Goal: Task Accomplishment & Management: Manage account settings

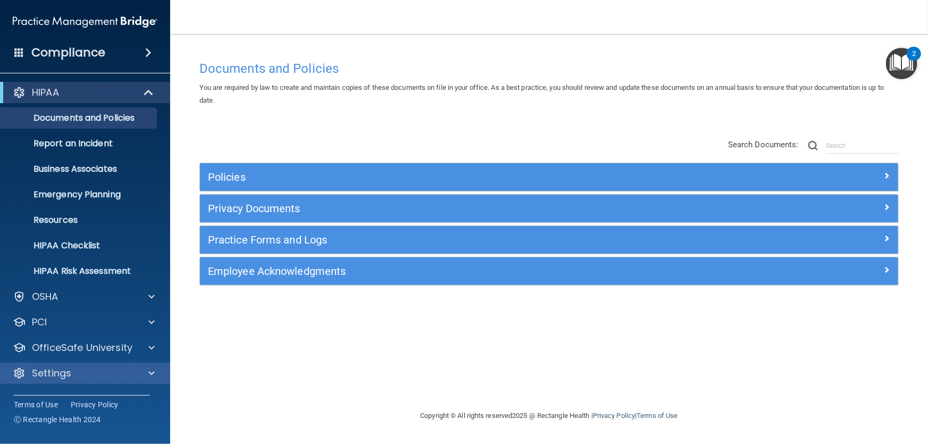
click at [123, 363] on div "Settings" at bounding box center [85, 373] width 171 height 21
click at [152, 369] on span at bounding box center [151, 373] width 6 height 13
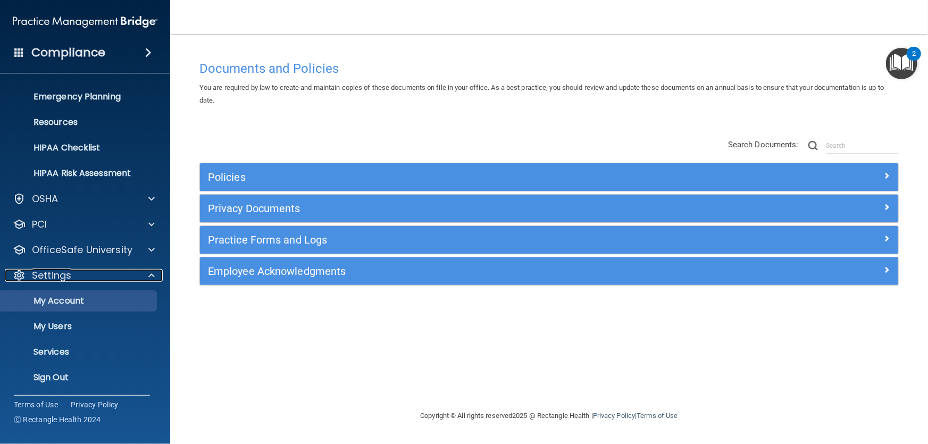
scroll to position [98, 0]
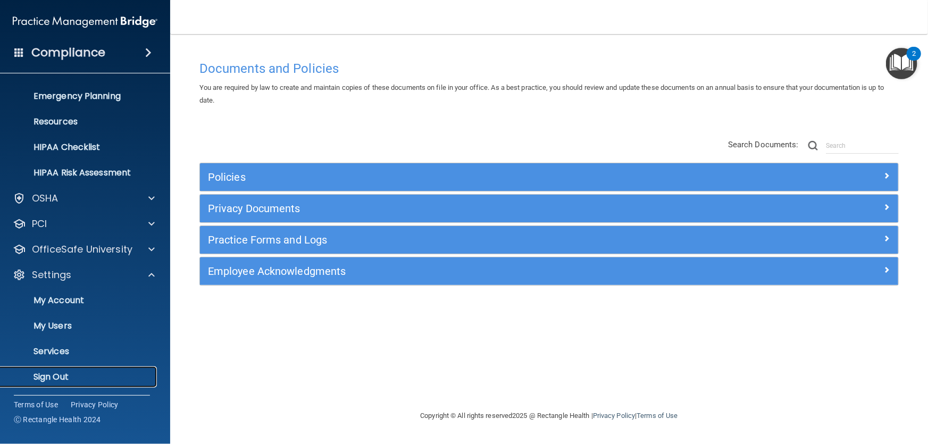
click at [47, 377] on p "Sign Out" at bounding box center [79, 377] width 145 height 11
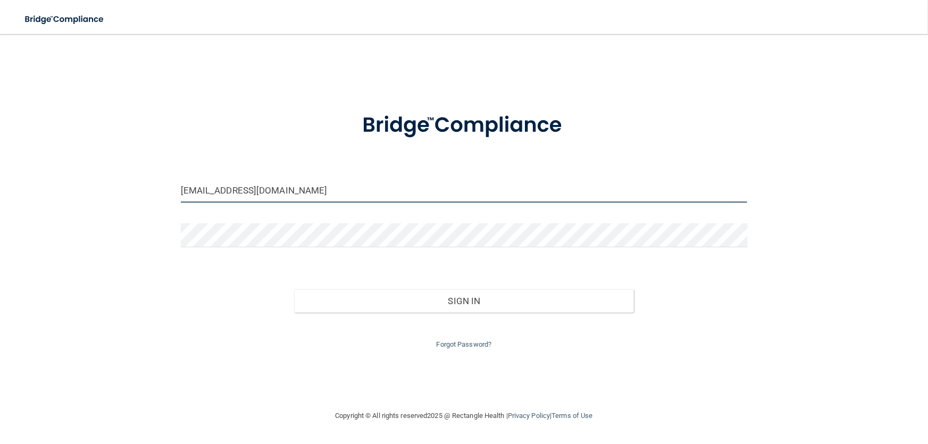
click at [395, 194] on input "kbennett@mygrowingsmile.com" at bounding box center [464, 191] width 567 height 24
type input "[PERSON_NAME][EMAIL_ADDRESS][DOMAIN_NAME]"
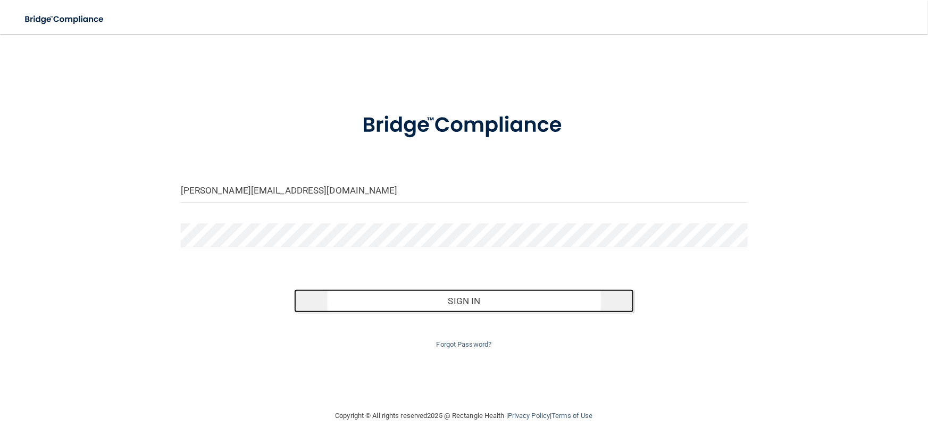
click at [454, 297] on button "Sign In" at bounding box center [464, 300] width 340 height 23
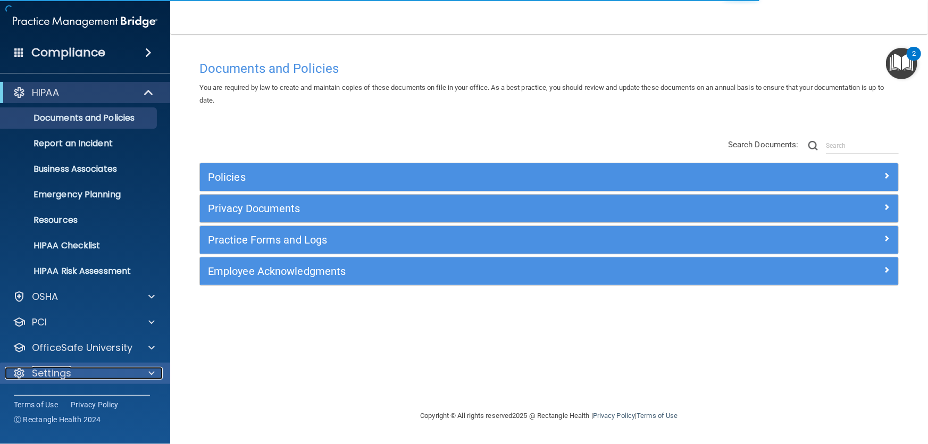
click at [150, 372] on span at bounding box center [151, 373] width 6 height 13
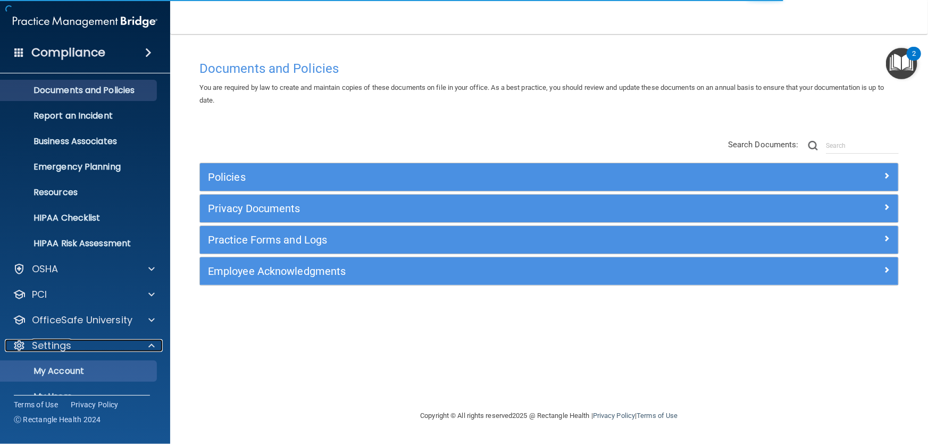
scroll to position [98, 0]
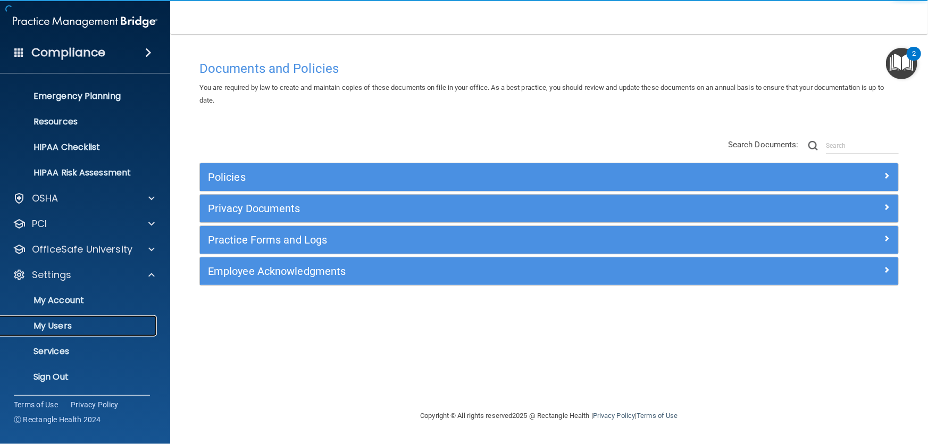
click at [94, 325] on p "My Users" at bounding box center [79, 326] width 145 height 11
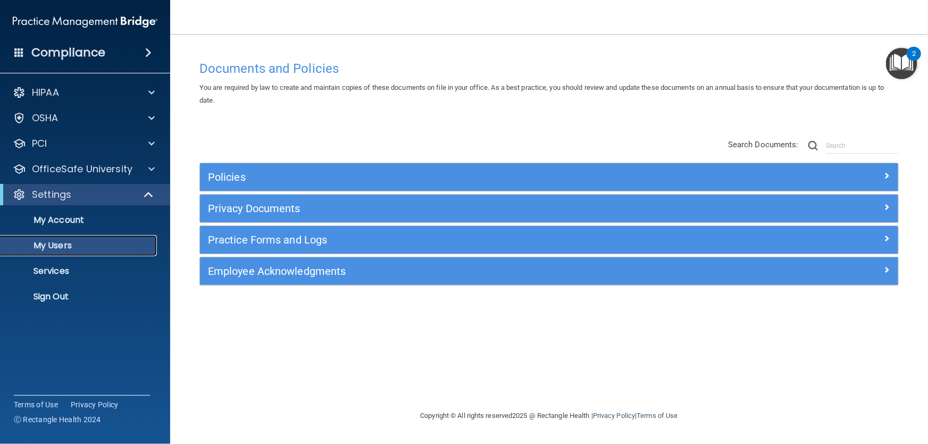
select select "20"
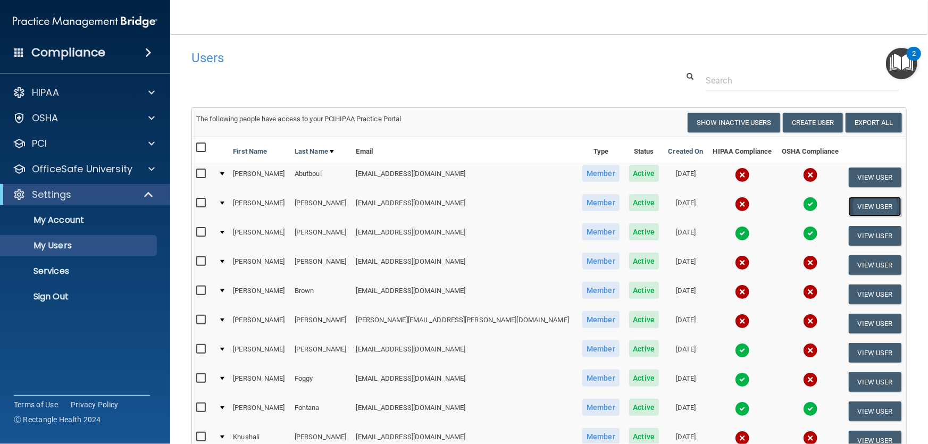
click at [855, 201] on button "View User" at bounding box center [874, 207] width 53 height 20
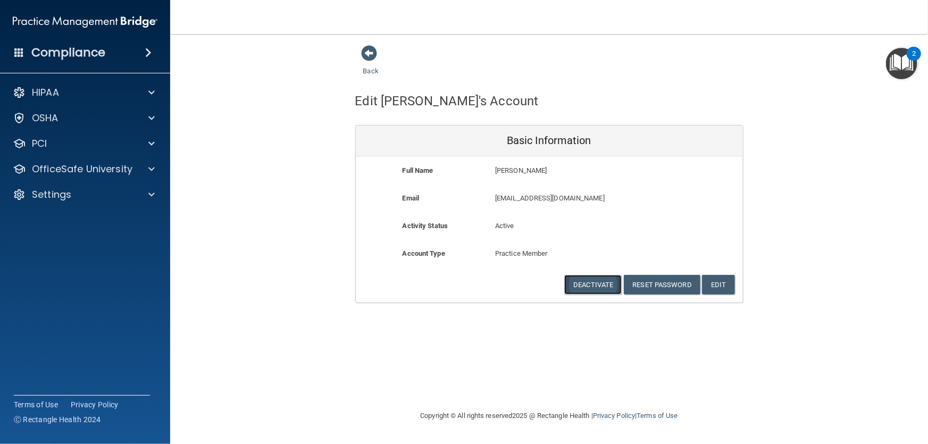
click at [609, 283] on button "Deactivate" at bounding box center [592, 285] width 57 height 20
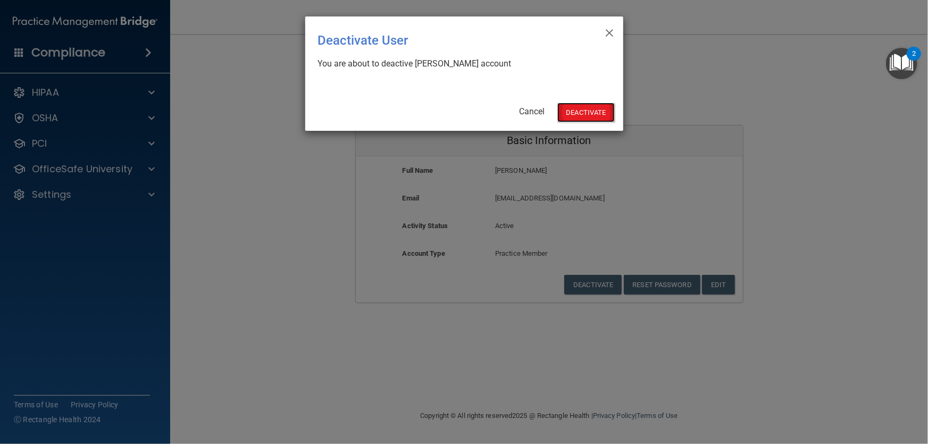
click at [599, 108] on button "Deactivate" at bounding box center [585, 113] width 57 height 20
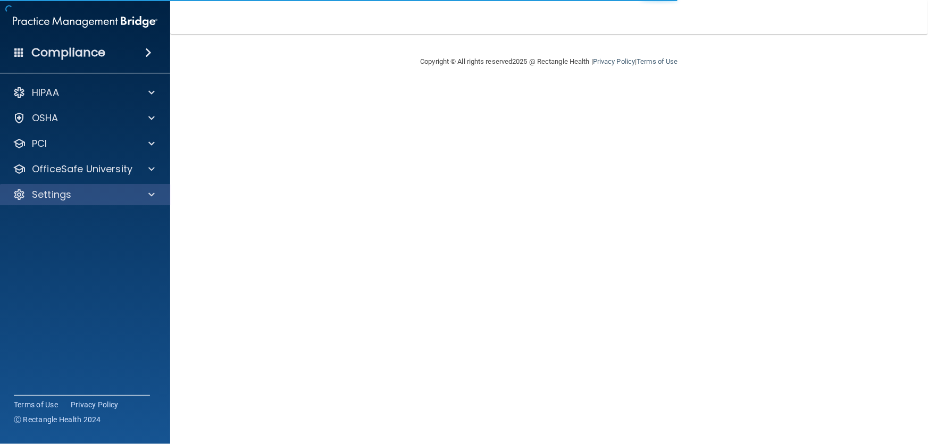
click at [152, 187] on div "Settings" at bounding box center [85, 194] width 171 height 21
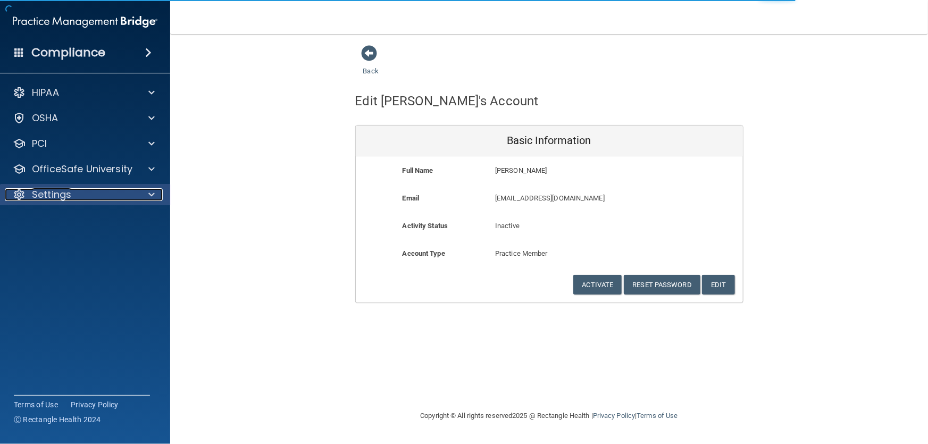
click at [153, 190] on span at bounding box center [151, 194] width 6 height 13
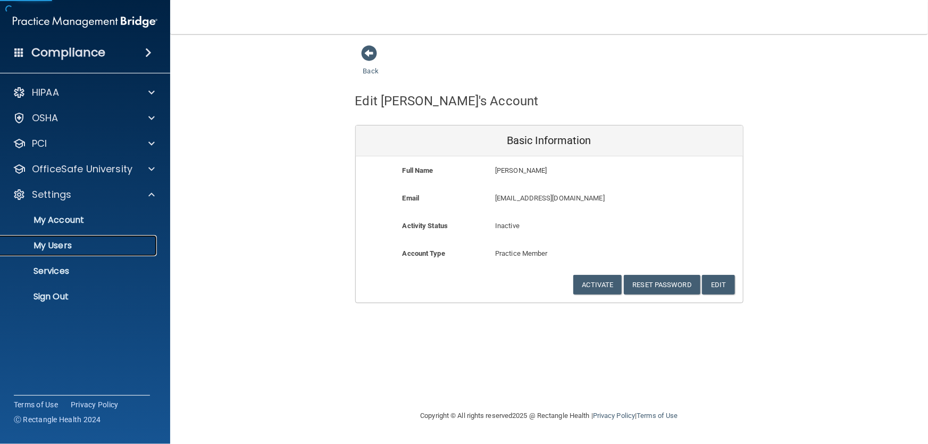
click at [55, 246] on p "My Users" at bounding box center [79, 245] width 145 height 11
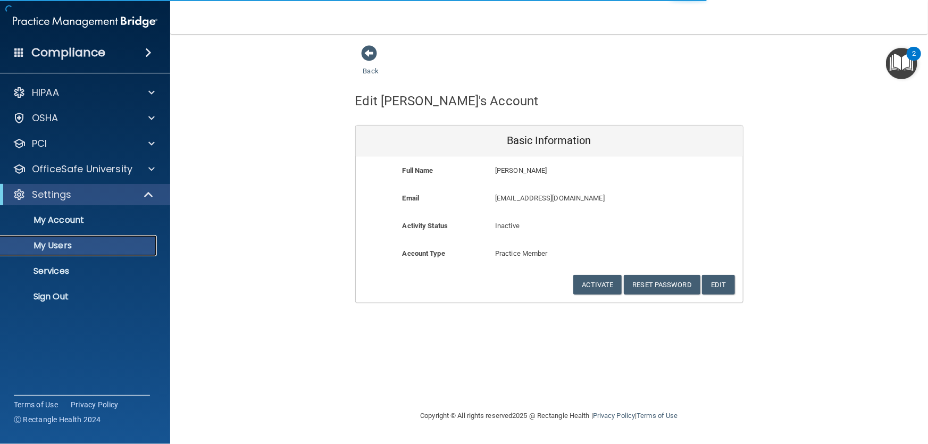
select select "20"
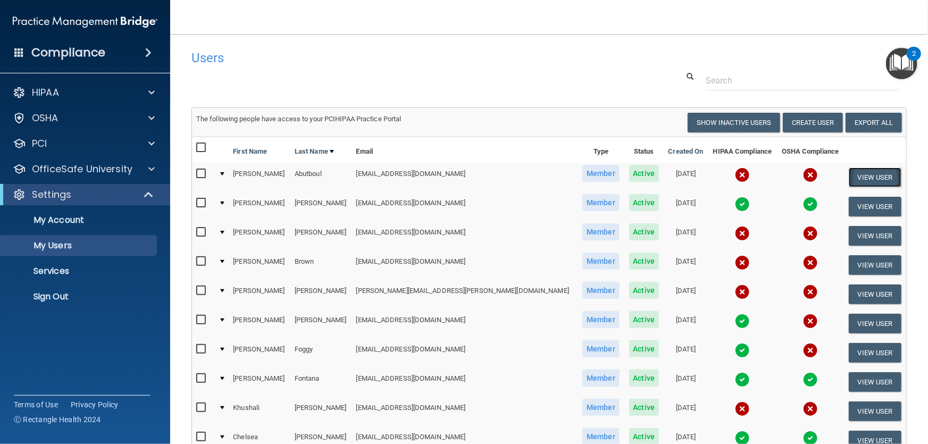
click at [851, 177] on button "View User" at bounding box center [874, 177] width 53 height 20
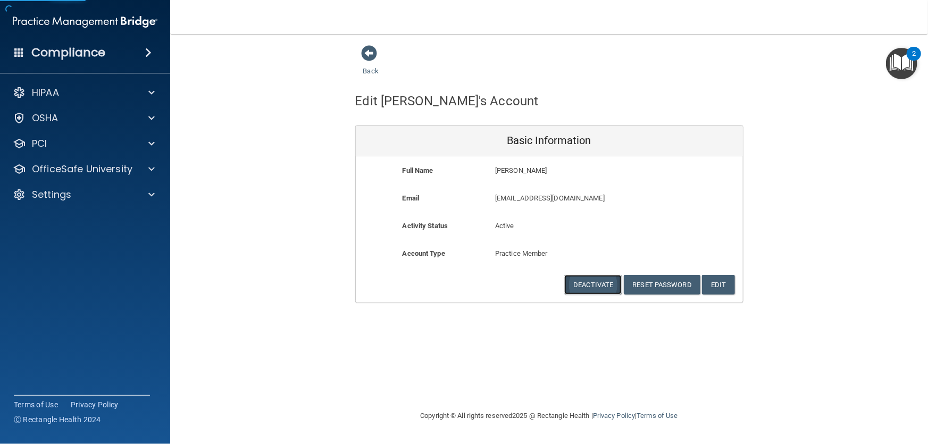
click at [603, 287] on button "Deactivate" at bounding box center [592, 285] width 57 height 20
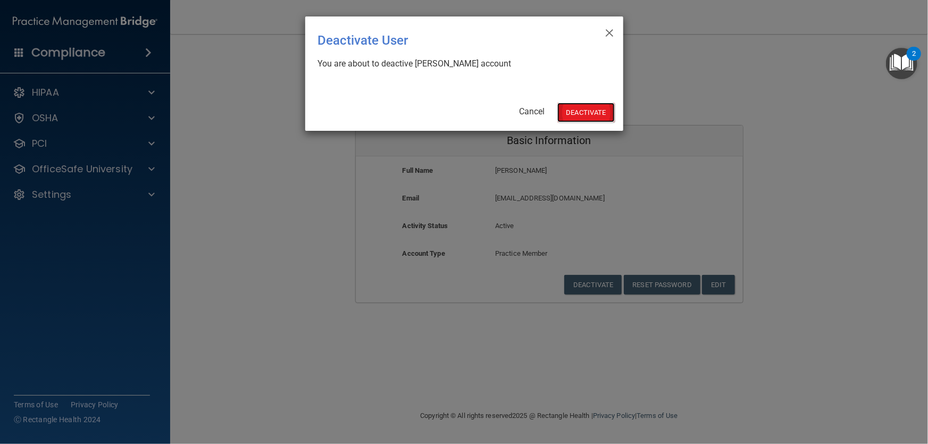
click at [594, 112] on button "Deactivate" at bounding box center [585, 113] width 57 height 20
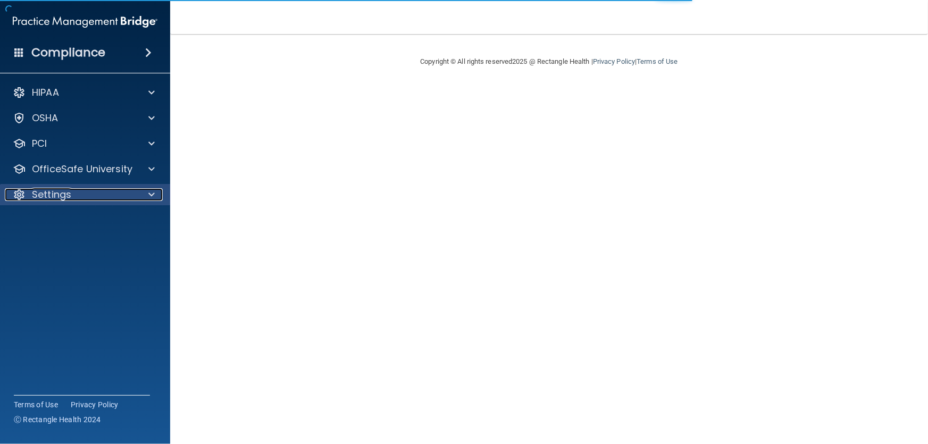
click at [154, 195] on span at bounding box center [151, 194] width 6 height 13
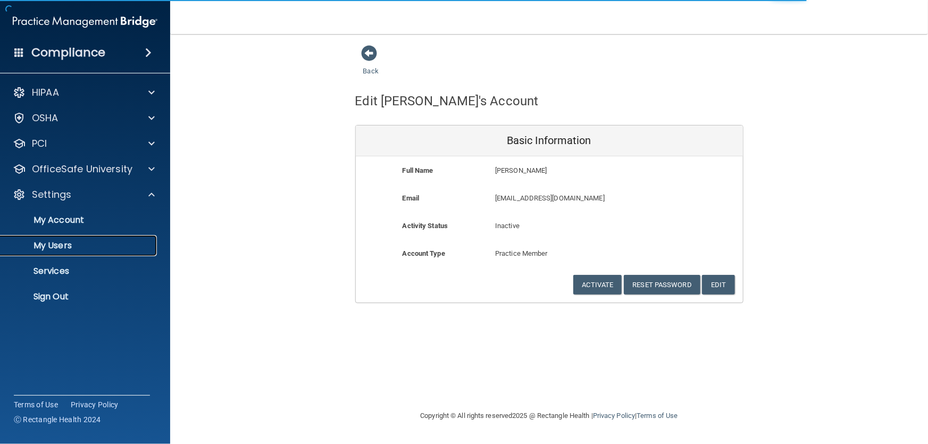
click at [57, 242] on p "My Users" at bounding box center [79, 245] width 145 height 11
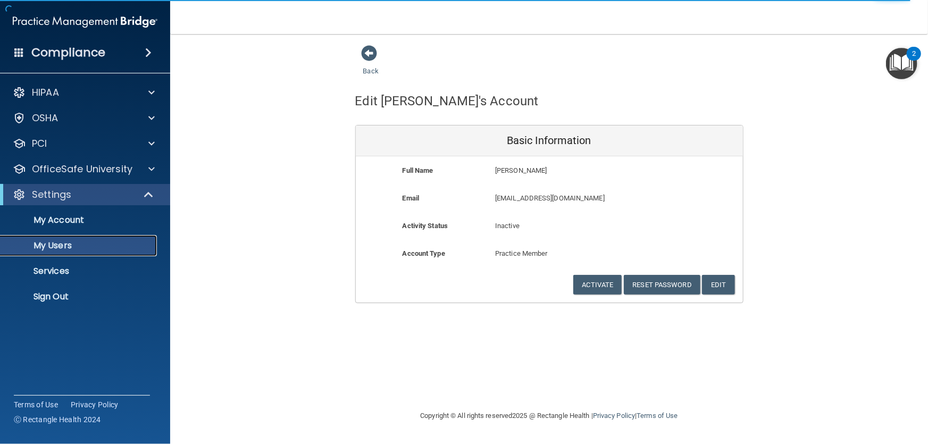
select select "20"
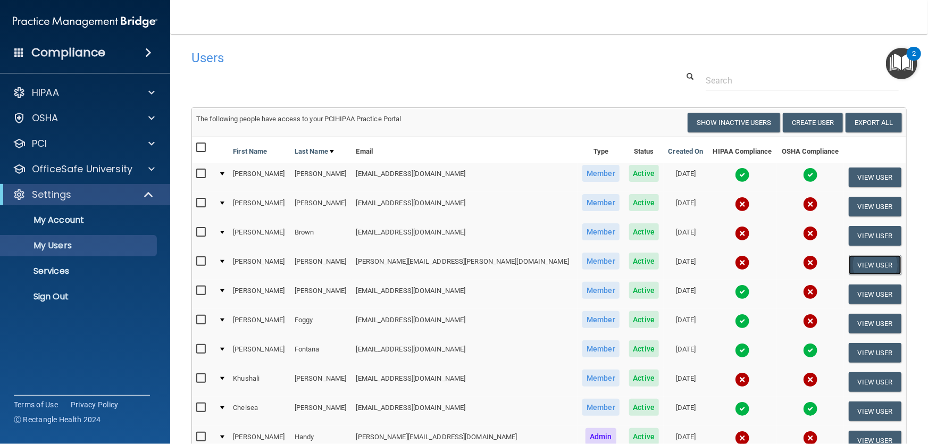
click at [854, 262] on button "View User" at bounding box center [874, 265] width 53 height 20
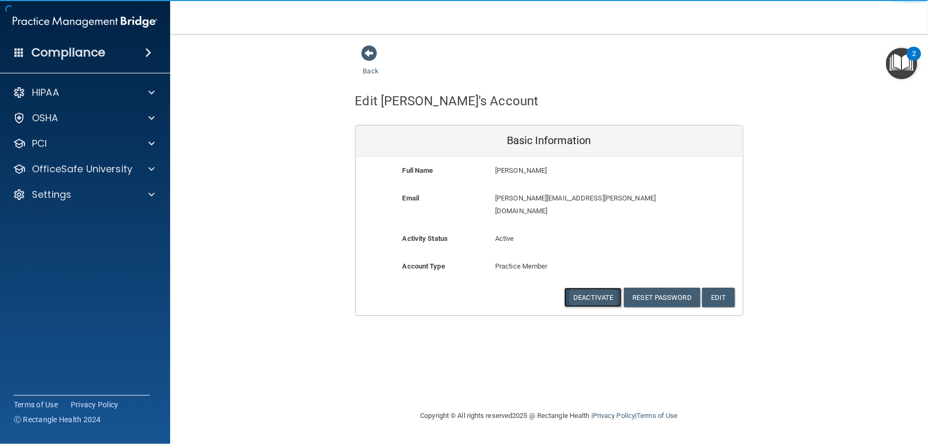
click at [581, 288] on button "Deactivate" at bounding box center [592, 298] width 57 height 20
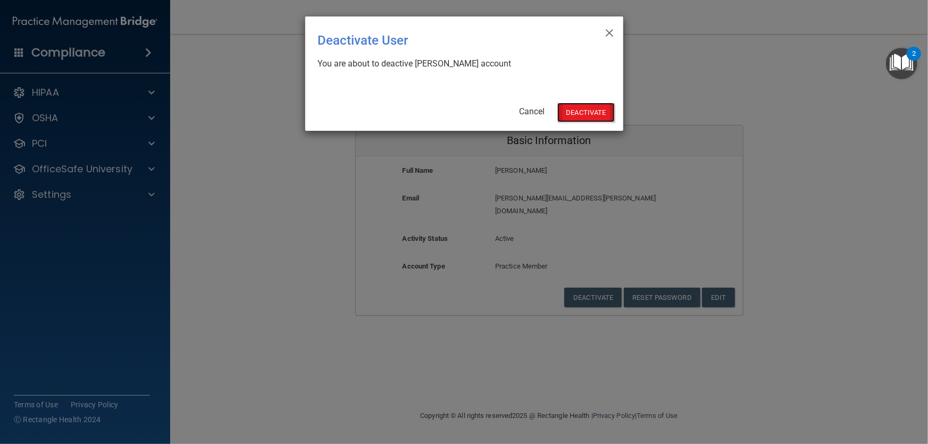
click at [591, 115] on button "Deactivate" at bounding box center [585, 113] width 57 height 20
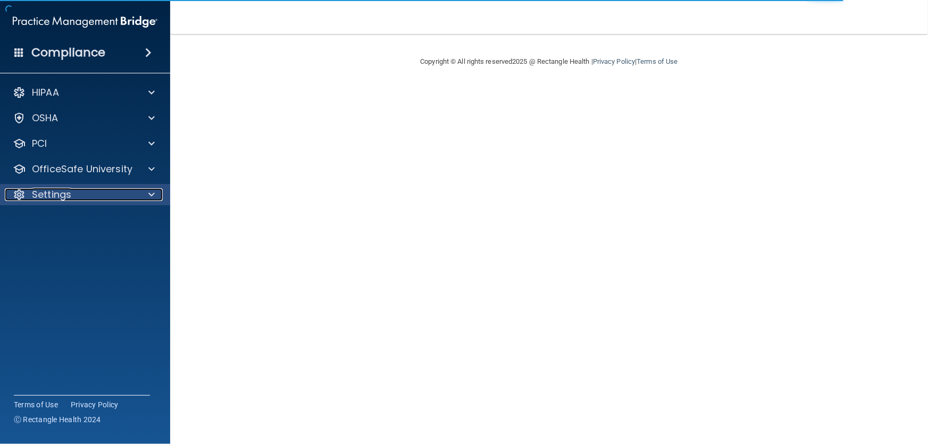
click at [153, 194] on span at bounding box center [151, 194] width 6 height 13
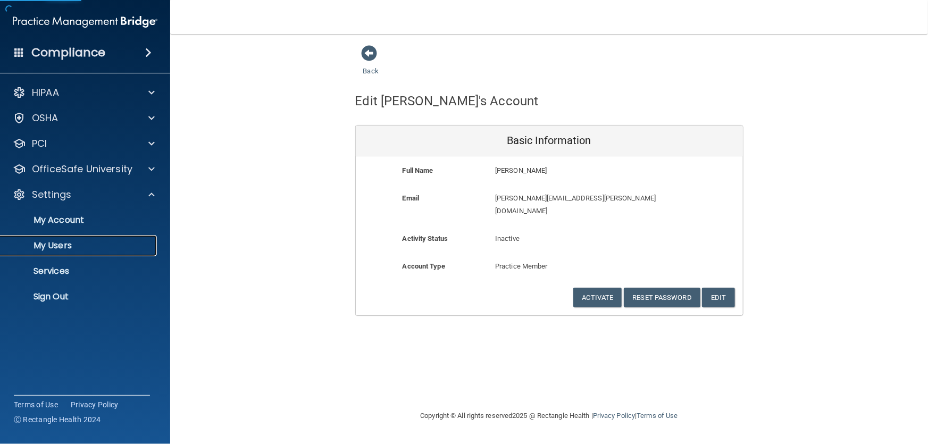
click at [52, 250] on p "My Users" at bounding box center [79, 245] width 145 height 11
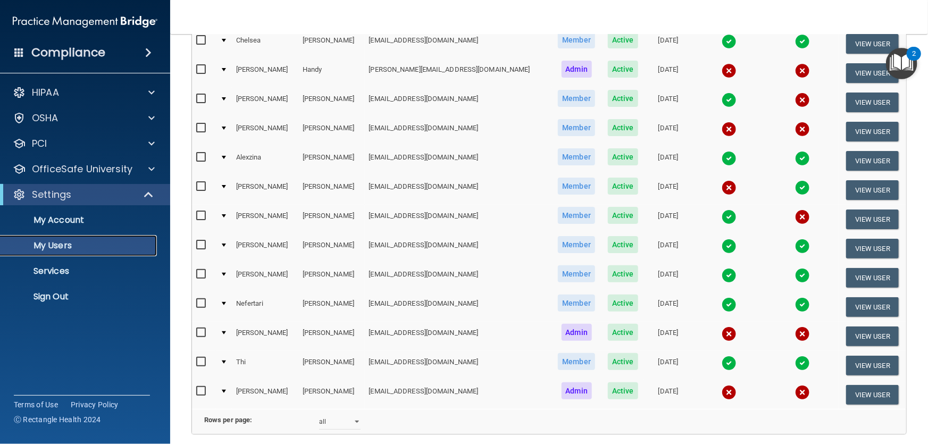
scroll to position [290, 0]
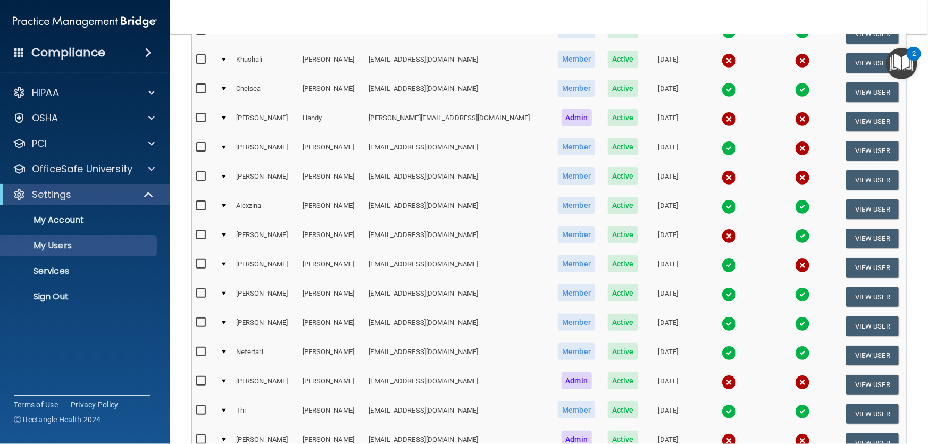
drag, startPoint x: 380, startPoint y: 147, endPoint x: 647, endPoint y: 149, distance: 267.4
click at [647, 149] on tr "[PERSON_NAME] [EMAIL_ADDRESS][DOMAIN_NAME] Member Active [DATE] View User" at bounding box center [549, 150] width 714 height 29
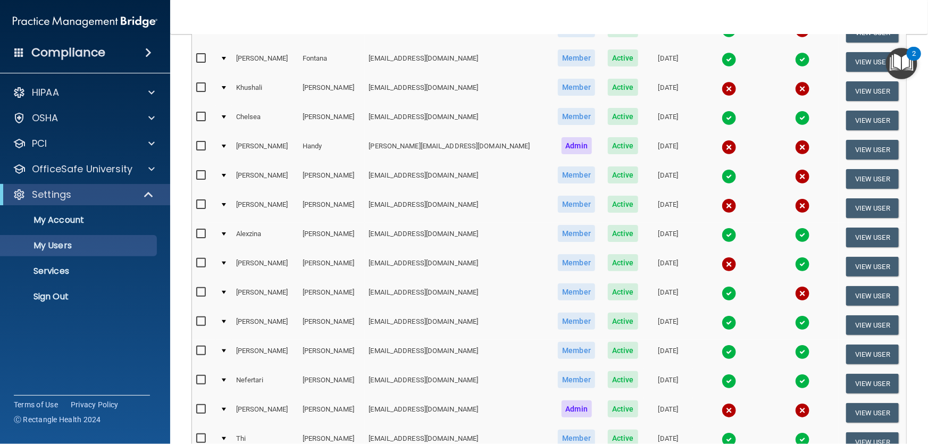
scroll to position [241, 0]
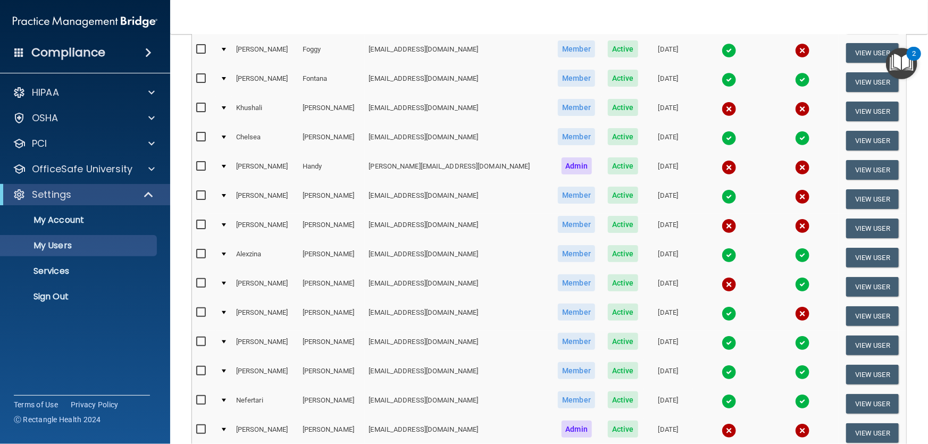
click at [644, 189] on td "[DATE]" at bounding box center [668, 198] width 48 height 29
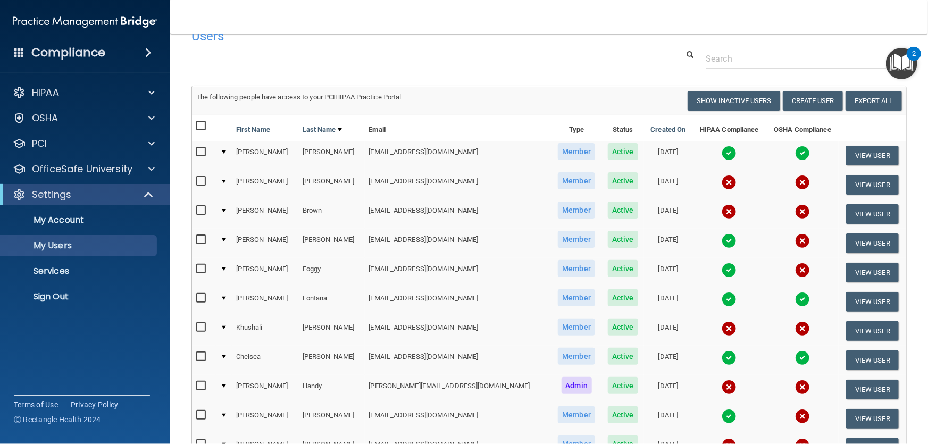
scroll to position [48, 0]
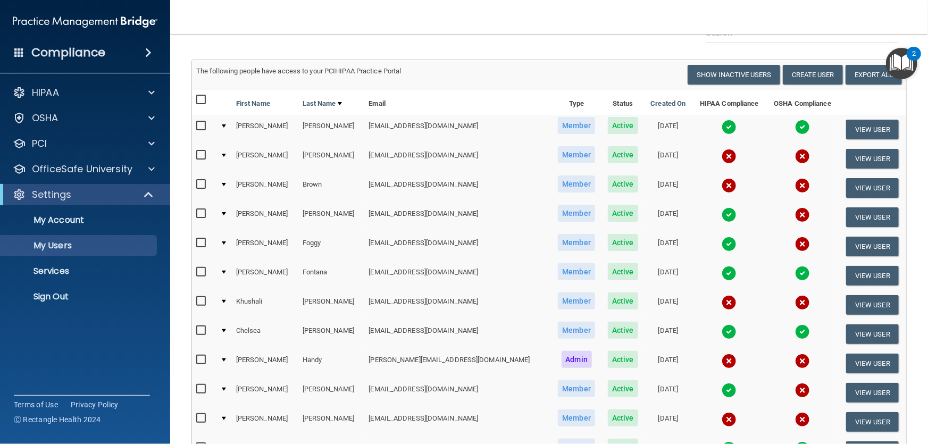
drag, startPoint x: 634, startPoint y: 240, endPoint x: 624, endPoint y: 240, distance: 9.6
click at [644, 240] on td "[DATE]" at bounding box center [668, 246] width 48 height 29
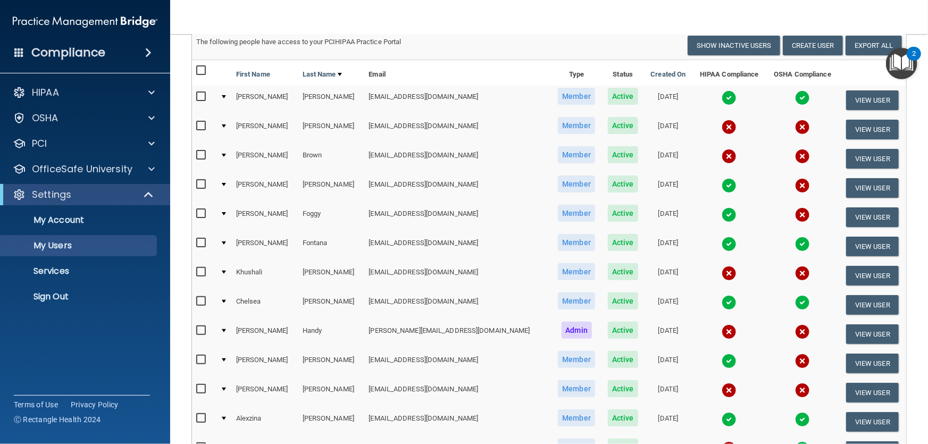
scroll to position [96, 0]
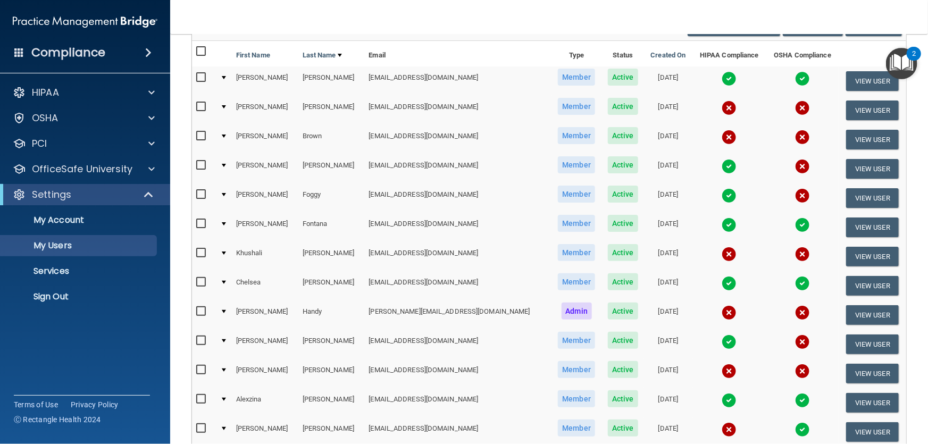
drag, startPoint x: 644, startPoint y: 249, endPoint x: 627, endPoint y: 250, distance: 16.5
click at [644, 250] on td "[DATE]" at bounding box center [668, 256] width 48 height 29
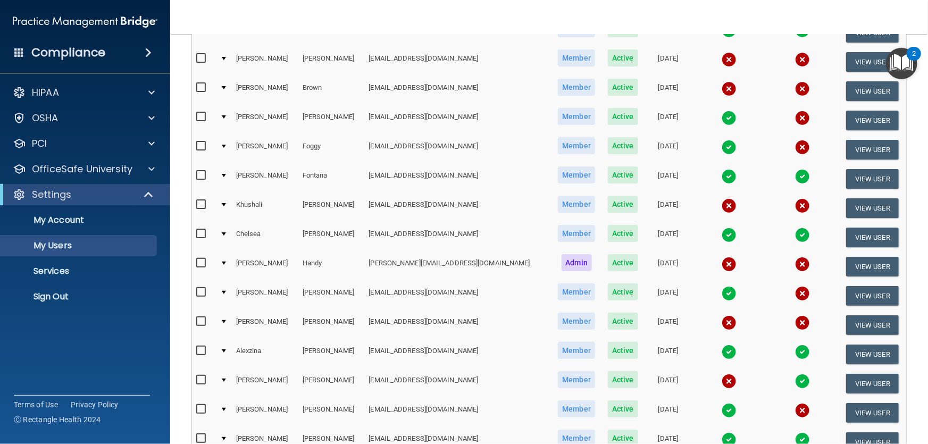
drag, startPoint x: 640, startPoint y: 255, endPoint x: 626, endPoint y: 255, distance: 14.4
click at [644, 255] on td "[DATE]" at bounding box center [668, 266] width 48 height 29
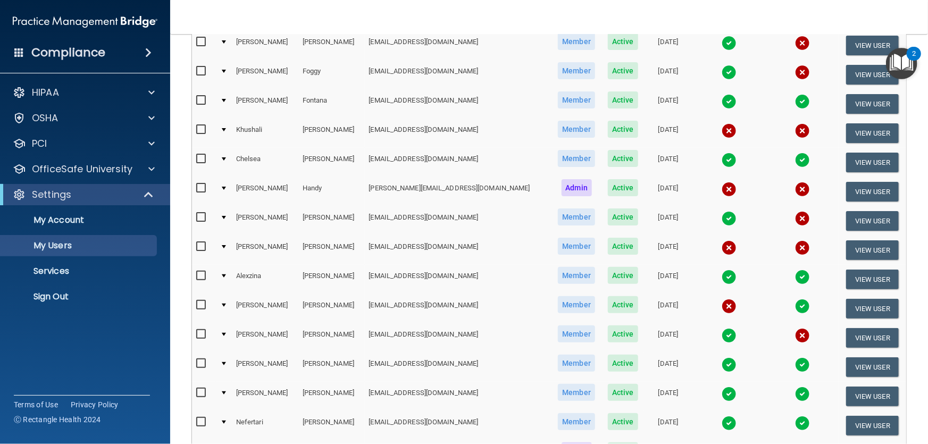
scroll to position [241, 0]
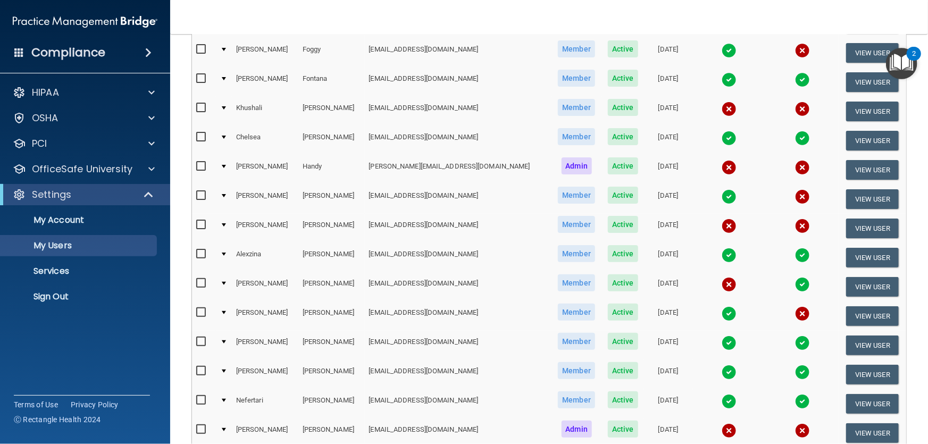
drag, startPoint x: 643, startPoint y: 189, endPoint x: 620, endPoint y: 192, distance: 23.6
click at [644, 192] on td "[DATE]" at bounding box center [668, 198] width 48 height 29
drag, startPoint x: 624, startPoint y: 221, endPoint x: 641, endPoint y: 223, distance: 16.7
click at [644, 223] on td "[DATE]" at bounding box center [668, 228] width 48 height 29
drag, startPoint x: 642, startPoint y: 276, endPoint x: 629, endPoint y: 279, distance: 12.9
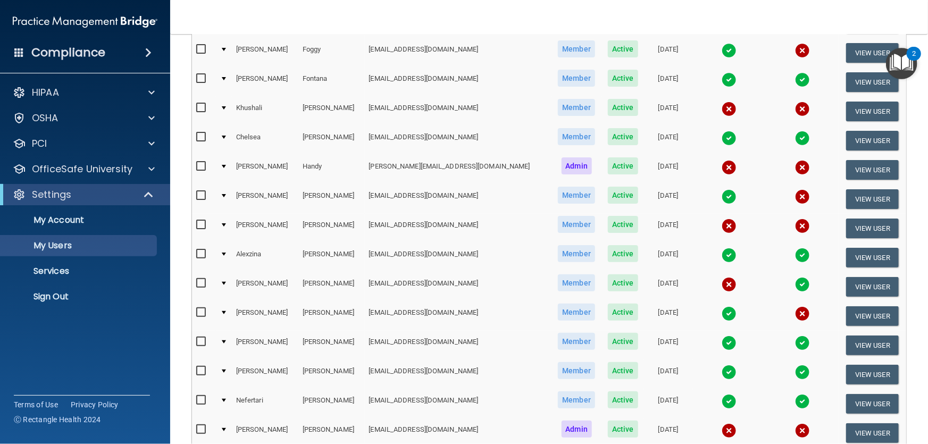
click at [644, 279] on td "[DATE]" at bounding box center [668, 286] width 48 height 29
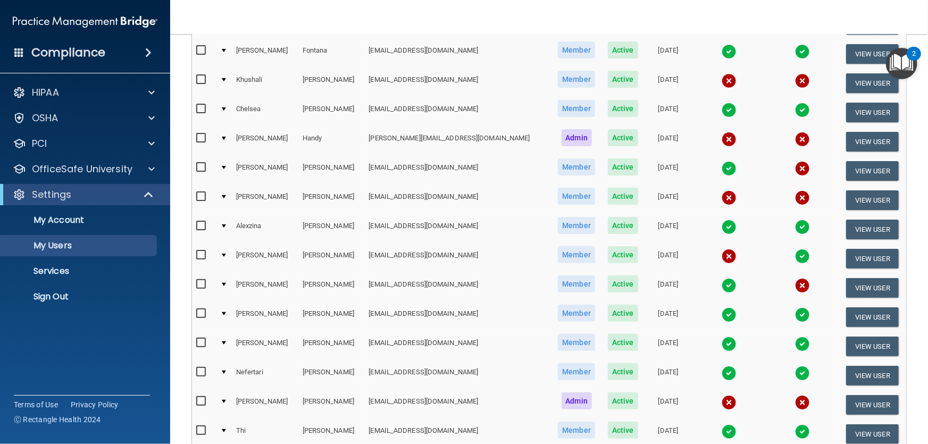
scroll to position [290, 0]
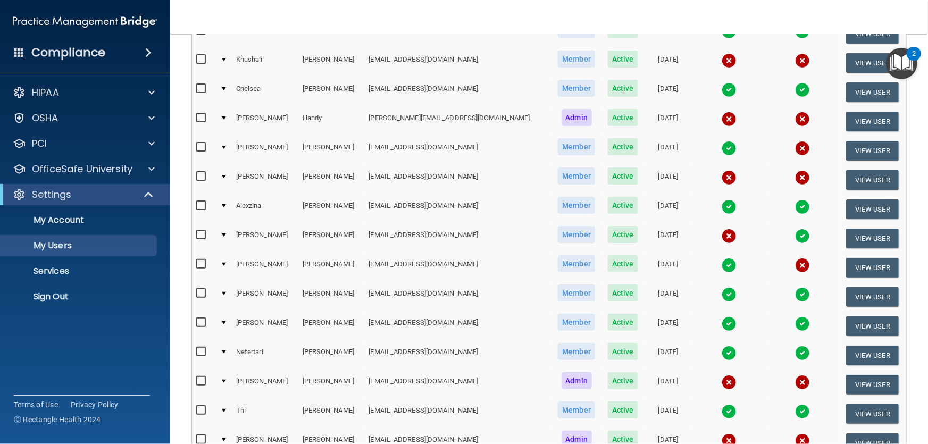
drag, startPoint x: 637, startPoint y: 260, endPoint x: 629, endPoint y: 260, distance: 8.0
click at [644, 260] on td "[DATE]" at bounding box center [668, 267] width 48 height 29
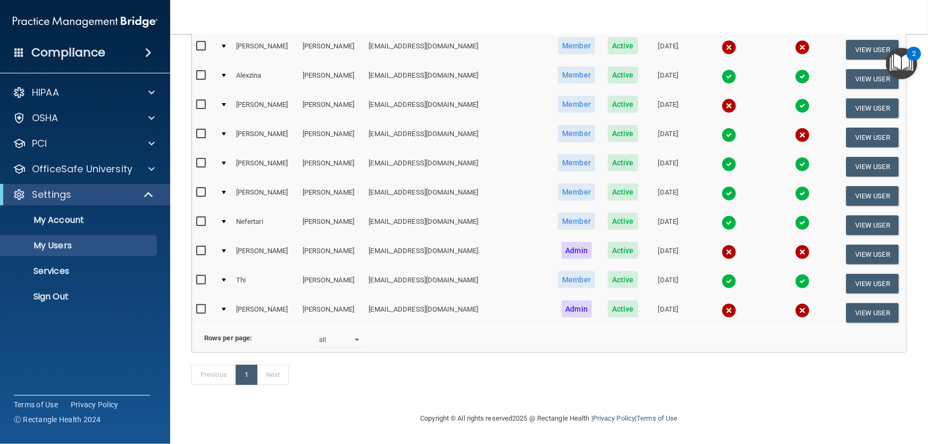
scroll to position [430, 0]
drag, startPoint x: 638, startPoint y: 237, endPoint x: 627, endPoint y: 237, distance: 11.2
click at [644, 240] on td "[DATE]" at bounding box center [668, 254] width 48 height 29
click at [350, 332] on select "10 20 30 40 all" at bounding box center [339, 340] width 41 height 16
click at [568, 332] on div "Rows per page: 10 20 30 40 all" at bounding box center [548, 340] width 721 height 16
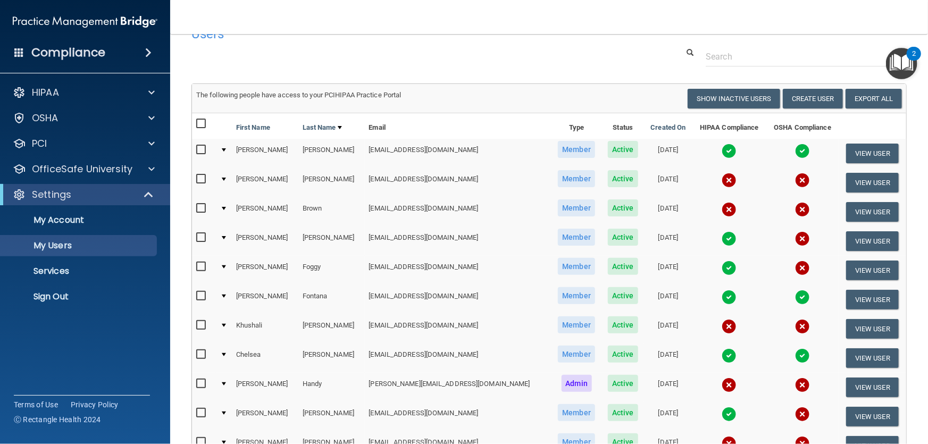
scroll to position [0, 0]
